Goal: Information Seeking & Learning: Learn about a topic

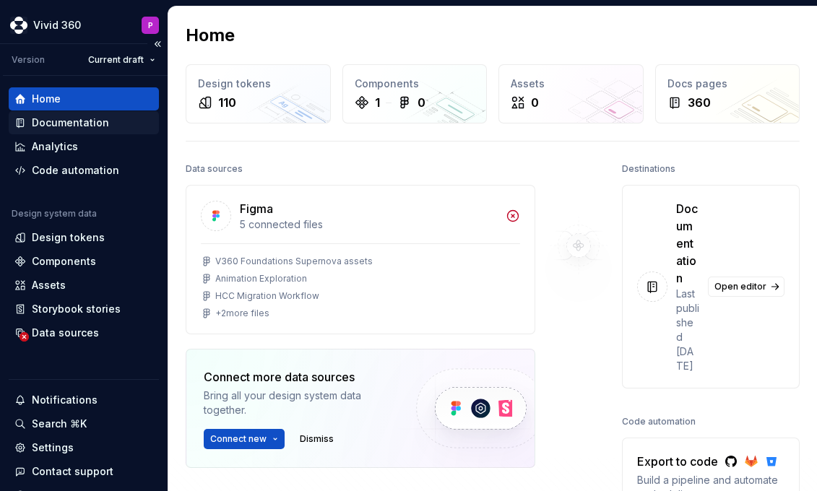
click at [97, 123] on div "Documentation" at bounding box center [70, 123] width 77 height 14
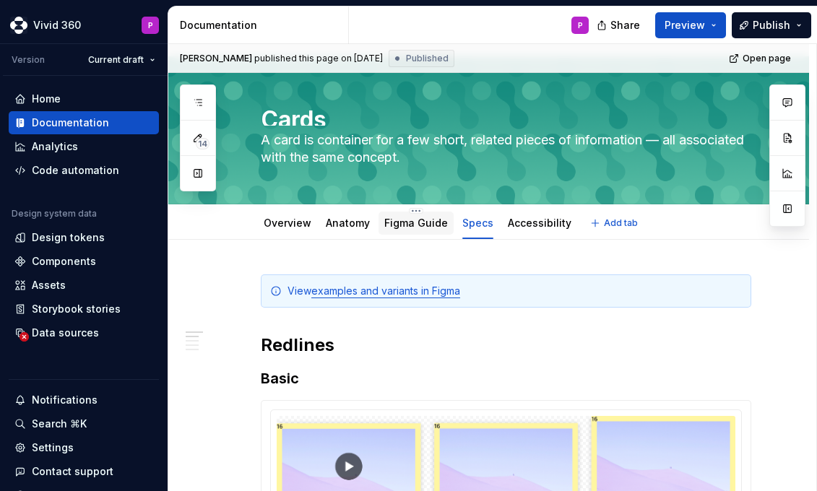
scroll to position [11, 0]
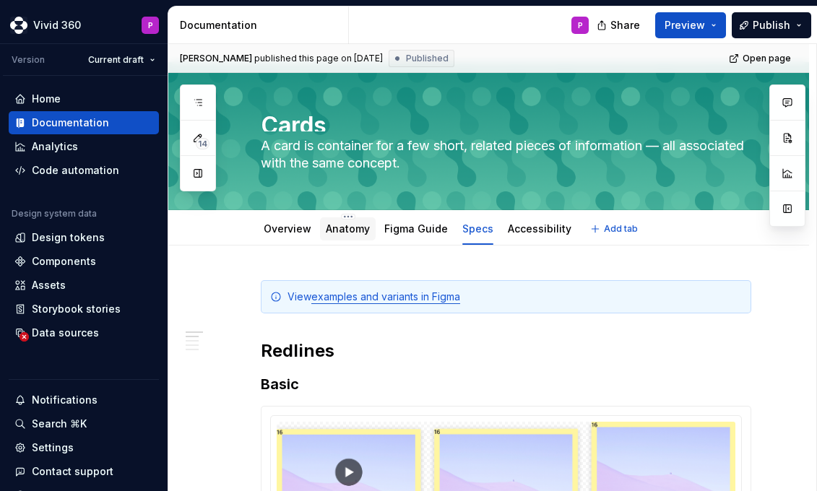
click at [347, 234] on link "Anatomy" at bounding box center [348, 228] width 44 height 12
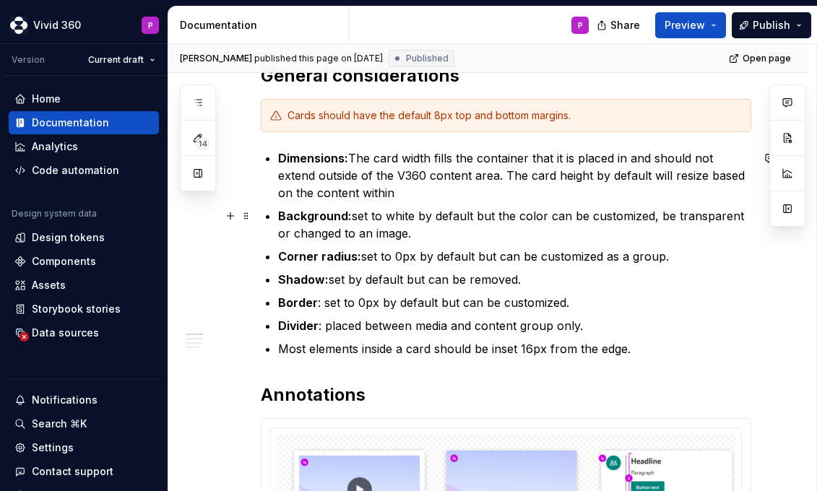
scroll to position [73, 0]
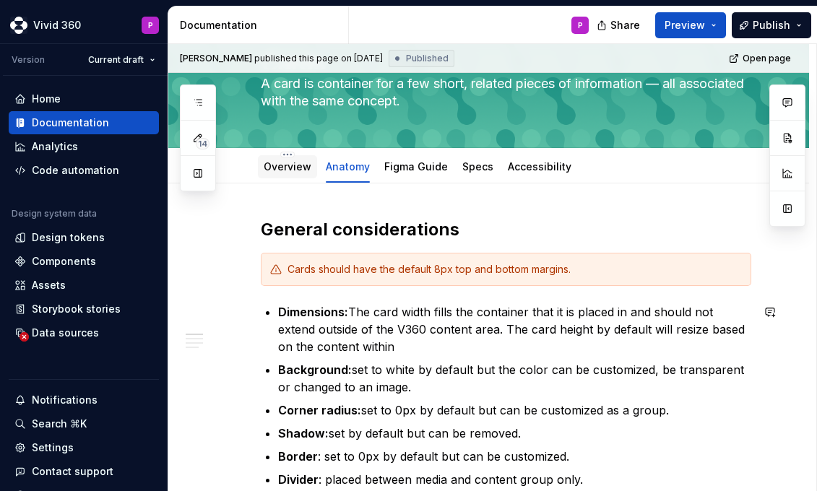
click at [301, 170] on link "Overview" at bounding box center [288, 166] width 48 height 12
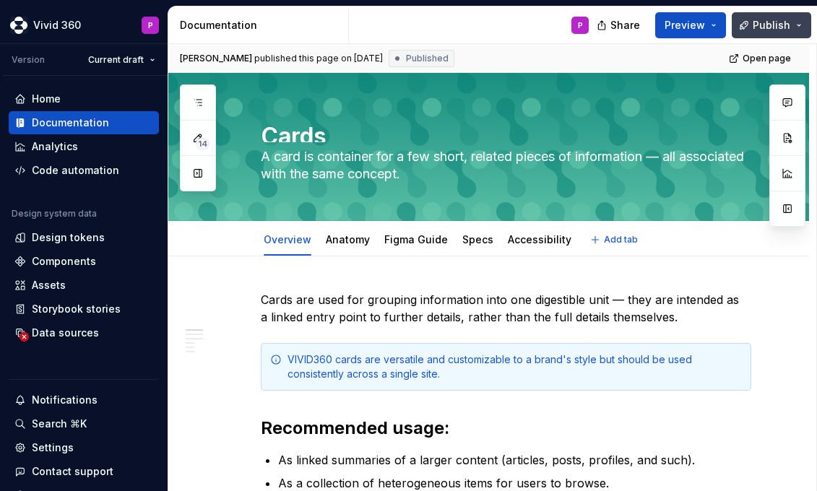
type textarea "*"
